Goal: Go to known website: Go to known website

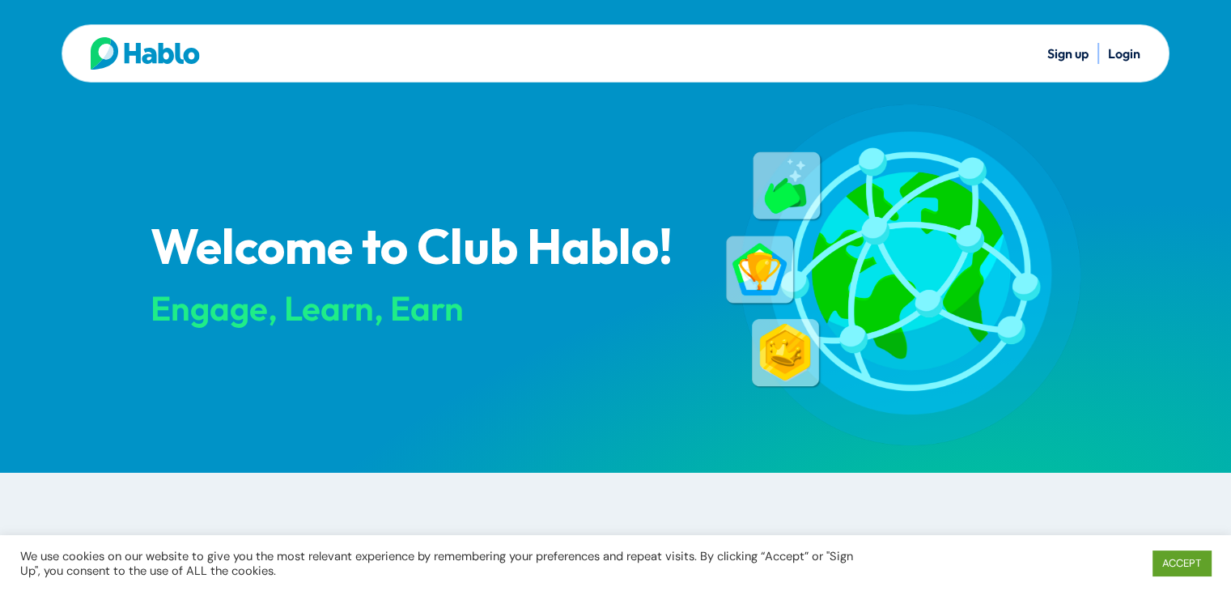
click at [1118, 49] on link "Login" at bounding box center [1124, 53] width 32 height 16
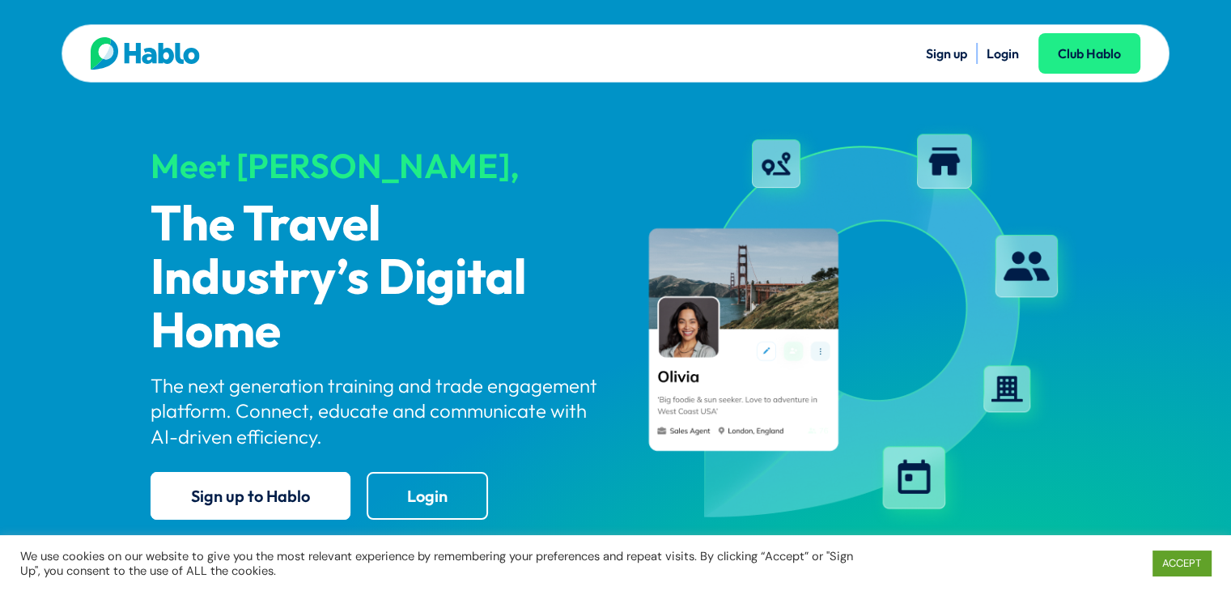
click at [1010, 53] on link "Login" at bounding box center [1003, 53] width 32 height 16
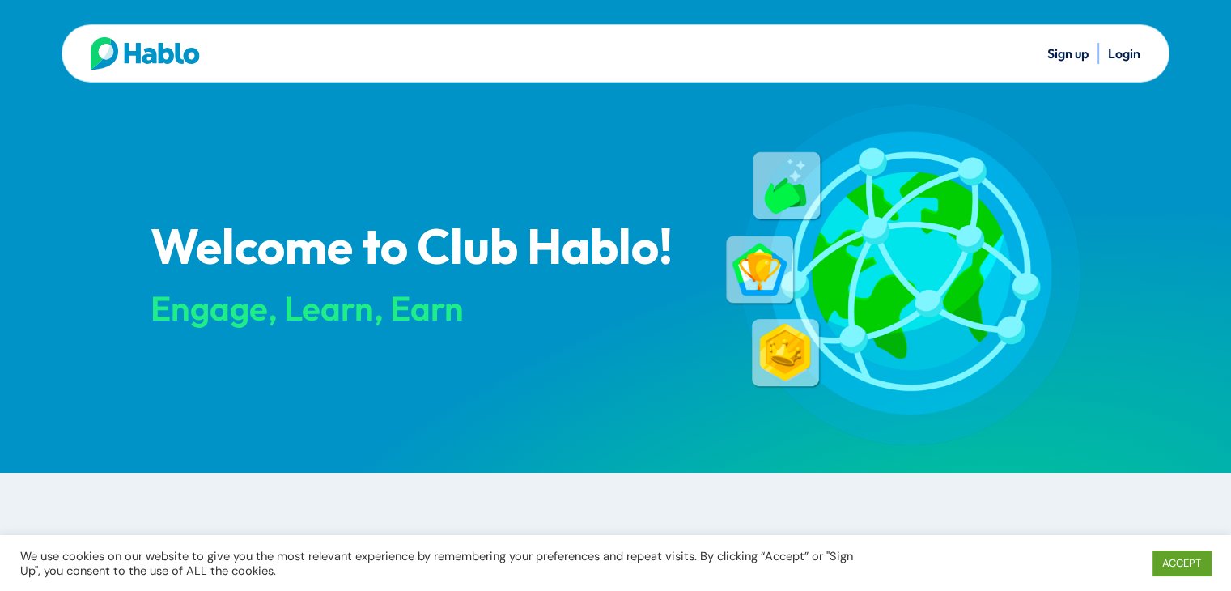
click at [1116, 53] on link "Login" at bounding box center [1124, 53] width 32 height 16
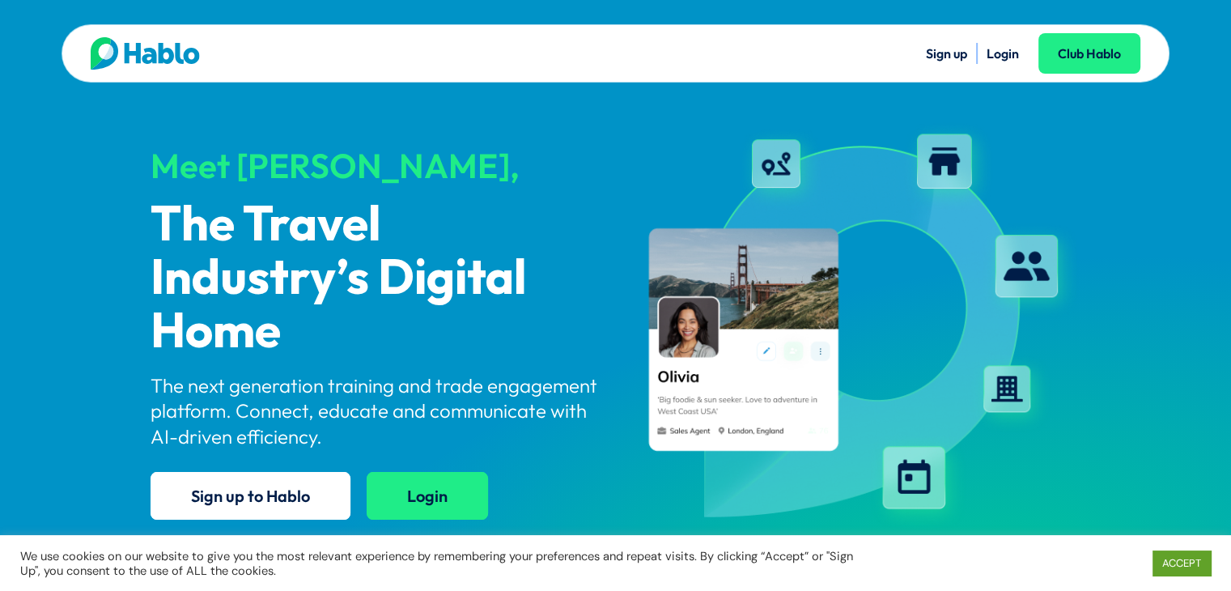
click at [418, 500] on link "Login" at bounding box center [427, 496] width 121 height 48
